Goal: Task Accomplishment & Management: Use online tool/utility

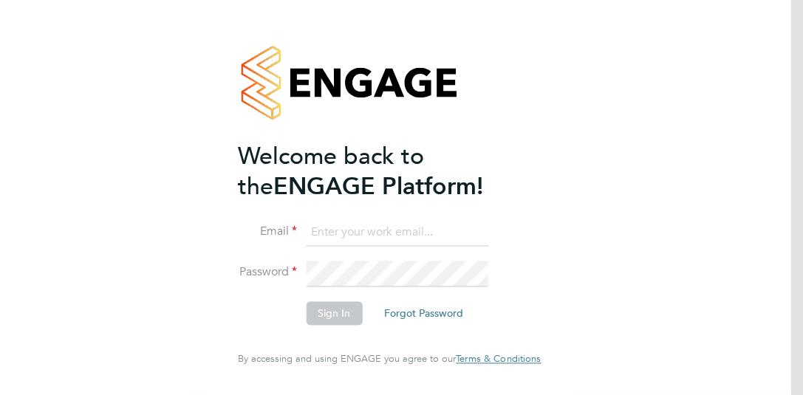
type input "[PERSON_NAME][EMAIL_ADDRESS][DOMAIN_NAME]"
click at [336, 319] on button "Sign In" at bounding box center [334, 314] width 56 height 24
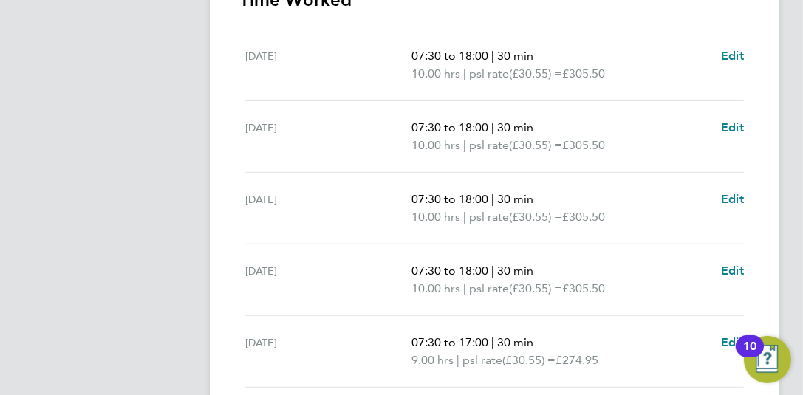
scroll to position [517, 0]
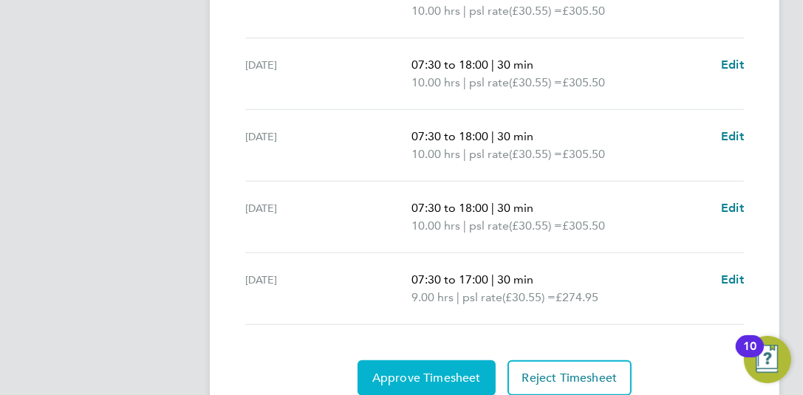
click at [401, 371] on span "Approve Timesheet" at bounding box center [426, 378] width 109 height 15
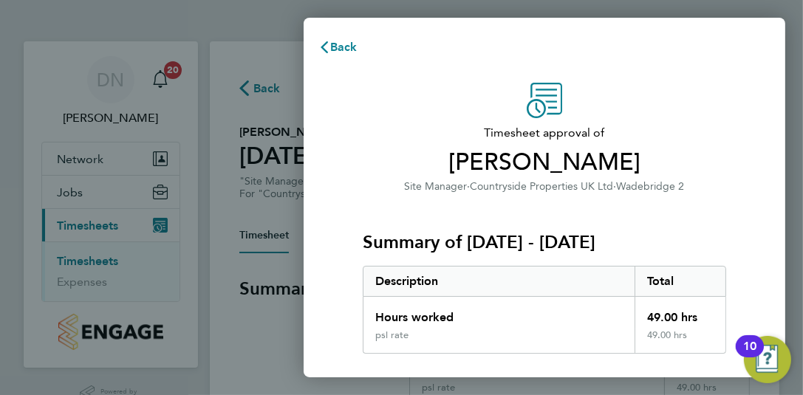
scroll to position [268, 0]
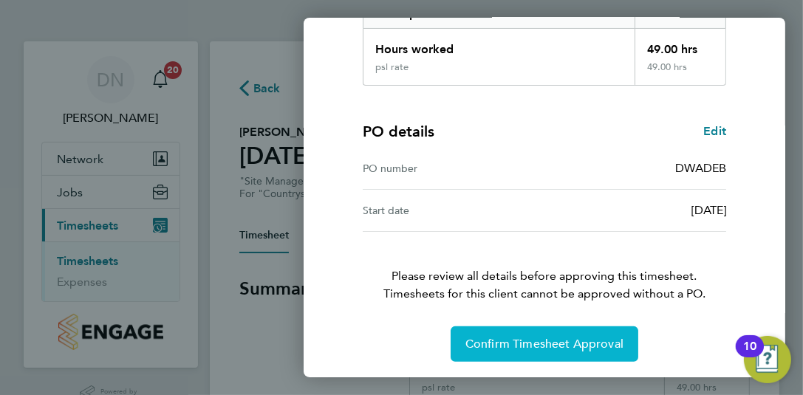
click at [595, 347] on span "Confirm Timesheet Approval" at bounding box center [545, 344] width 158 height 15
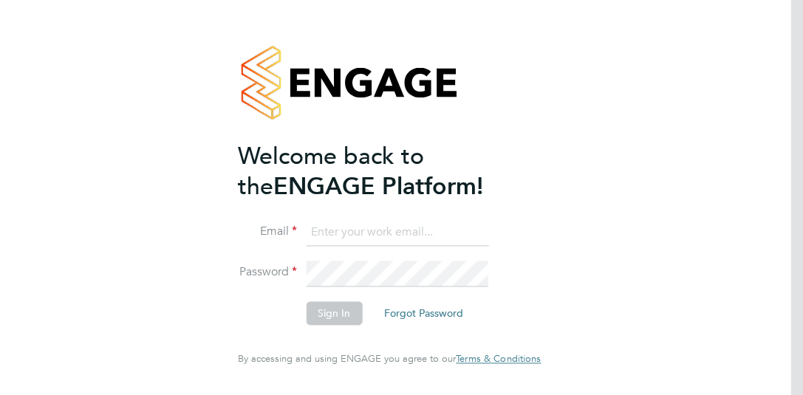
type input "[PERSON_NAME][EMAIL_ADDRESS][DOMAIN_NAME]"
click at [346, 311] on button "Sign In" at bounding box center [334, 314] width 56 height 24
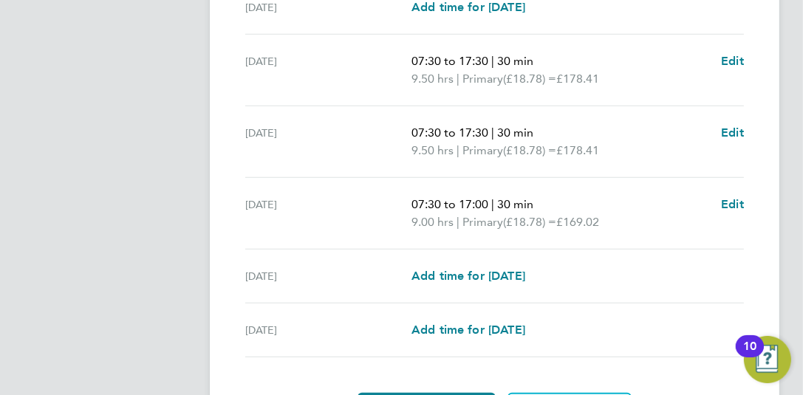
scroll to position [644, 0]
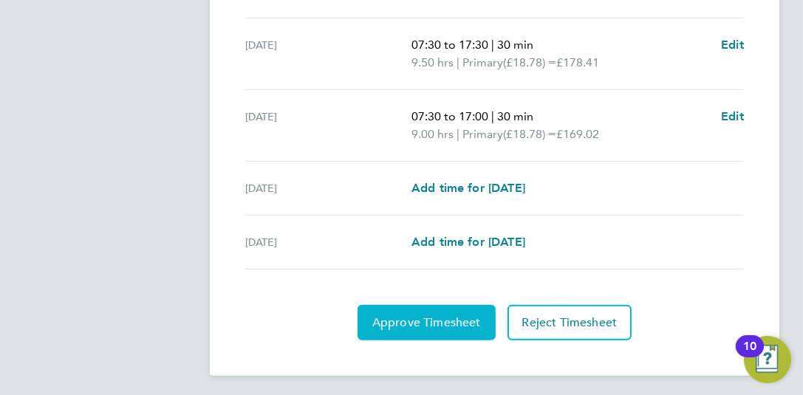
click at [453, 316] on span "Approve Timesheet" at bounding box center [426, 323] width 109 height 15
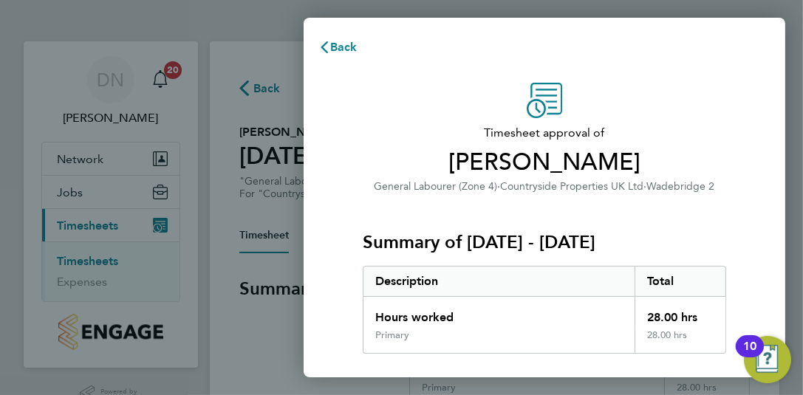
scroll to position [268, 0]
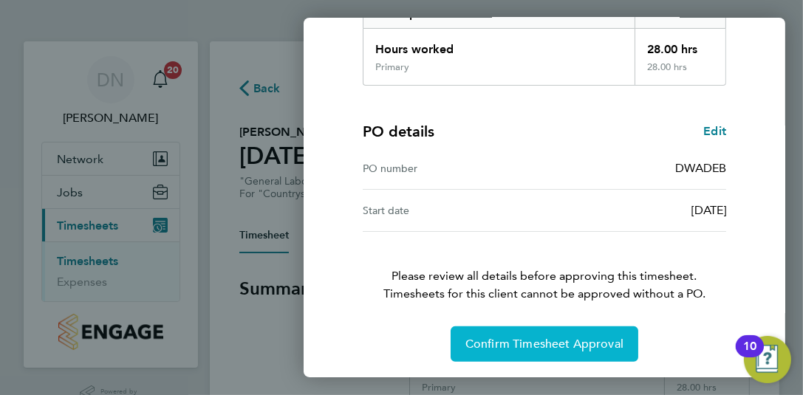
click at [571, 347] on span "Confirm Timesheet Approval" at bounding box center [545, 344] width 158 height 15
